Goal: Task Accomplishment & Management: Complete application form

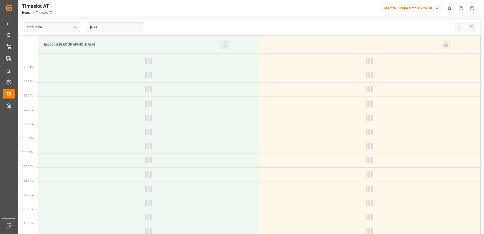
type input "Inbound AT"
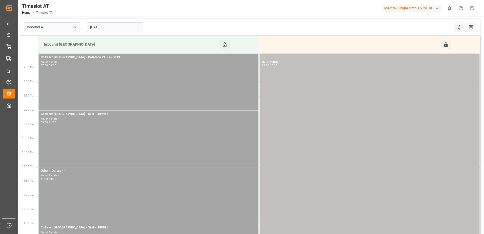
click at [114, 26] on input "[DATE]" at bounding box center [115, 27] width 56 height 10
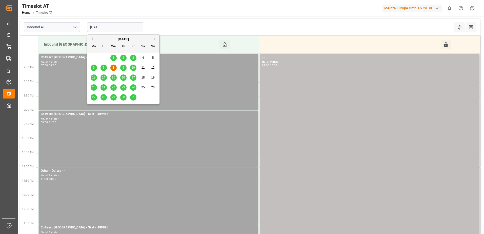
click at [125, 68] on div "9" at bounding box center [123, 68] width 6 height 6
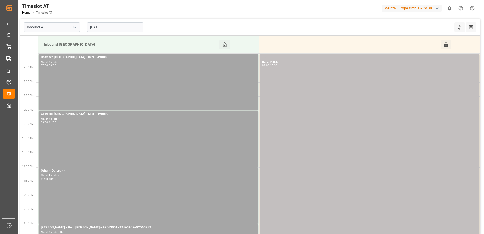
click at [106, 24] on input "[DATE]" at bounding box center [115, 27] width 56 height 10
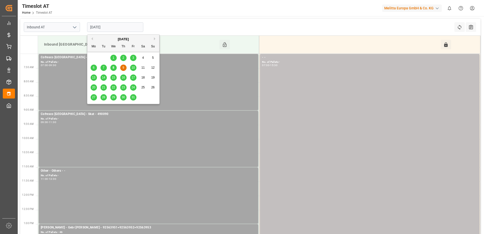
click at [134, 67] on span "10" at bounding box center [133, 68] width 3 height 4
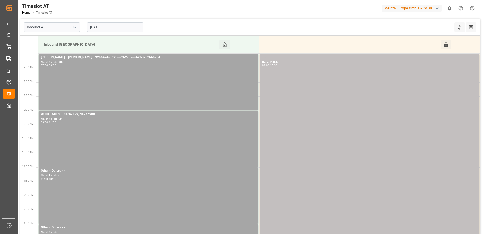
click at [116, 27] on input "[DATE]" at bounding box center [115, 27] width 56 height 10
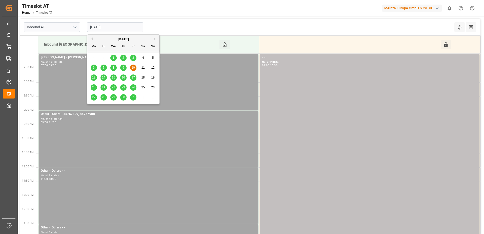
click at [116, 68] on div "8" at bounding box center [113, 68] width 6 height 6
type input "[DATE]"
